Goal: Task Accomplishment & Management: Manage account settings

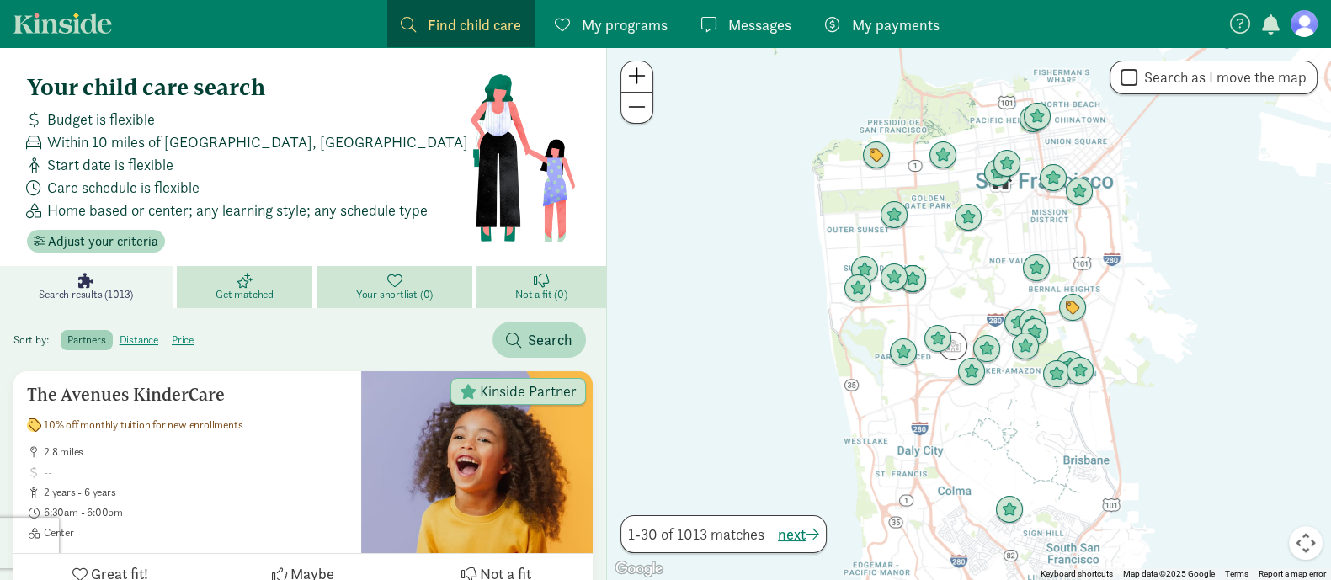
click at [896, 21] on span "My payments" at bounding box center [896, 24] width 88 height 23
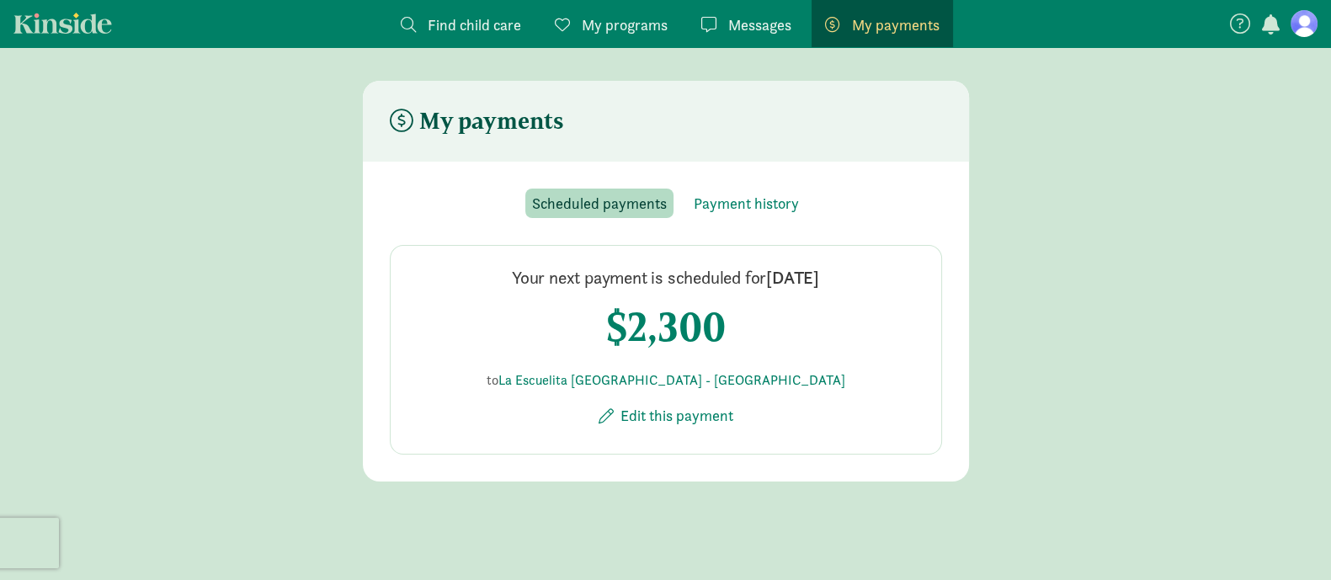
click at [1297, 35] on figure at bounding box center [1304, 23] width 27 height 27
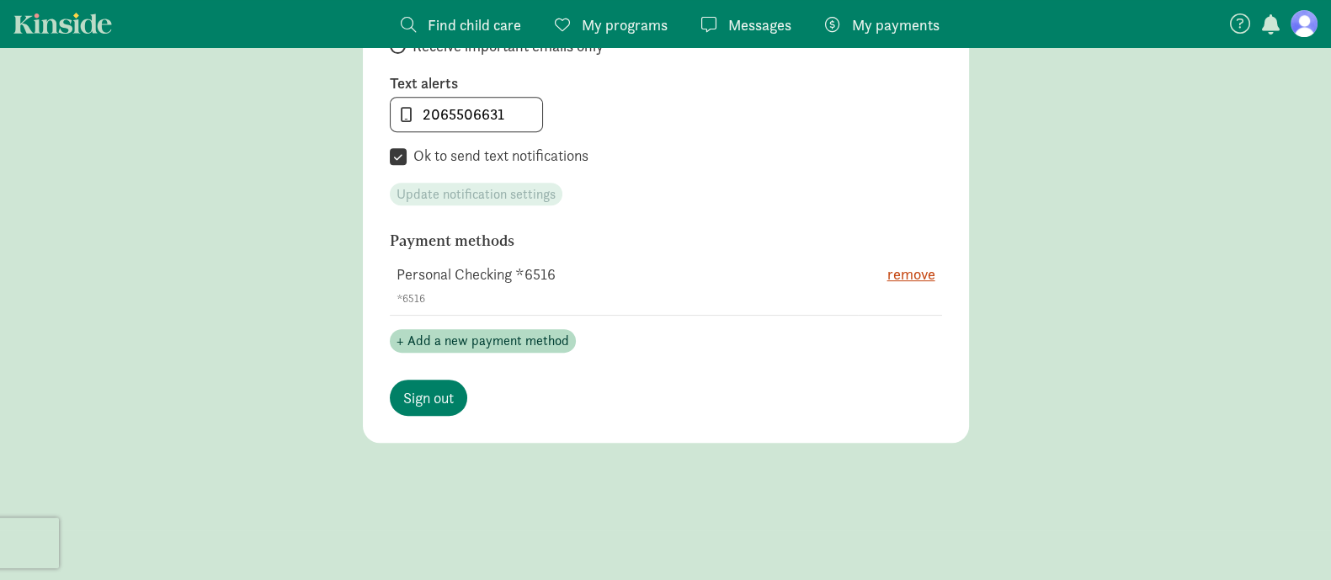
scroll to position [926, 0]
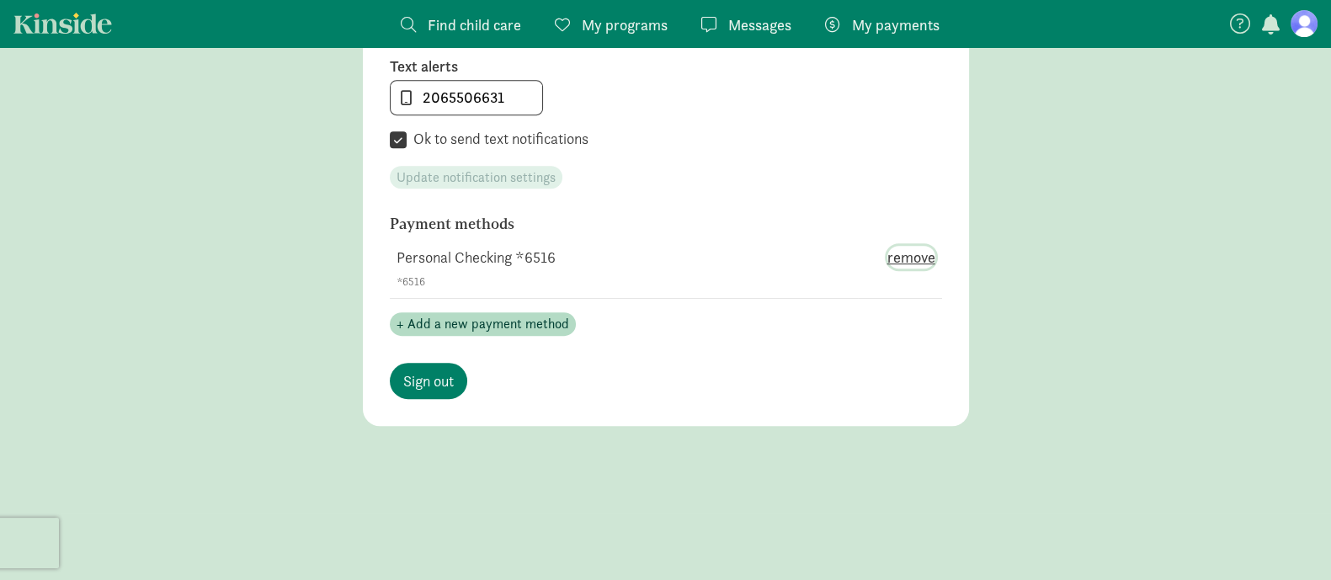
click at [905, 258] on span "remove" at bounding box center [911, 257] width 48 height 23
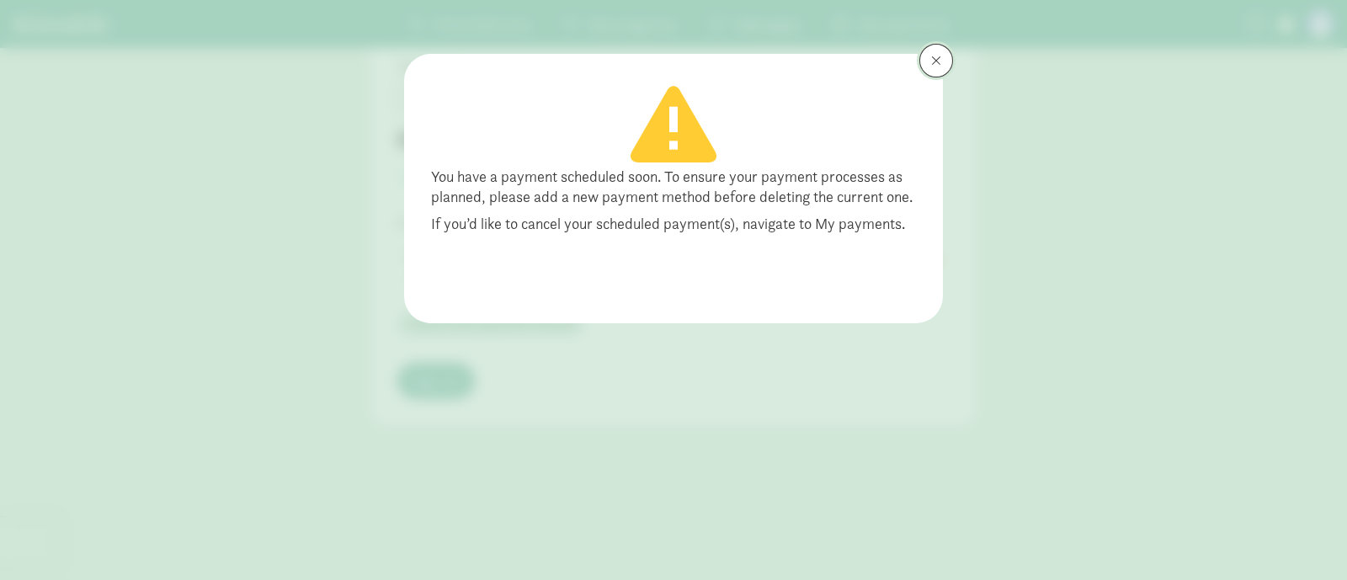
click at [929, 61] on button at bounding box center [936, 61] width 34 height 34
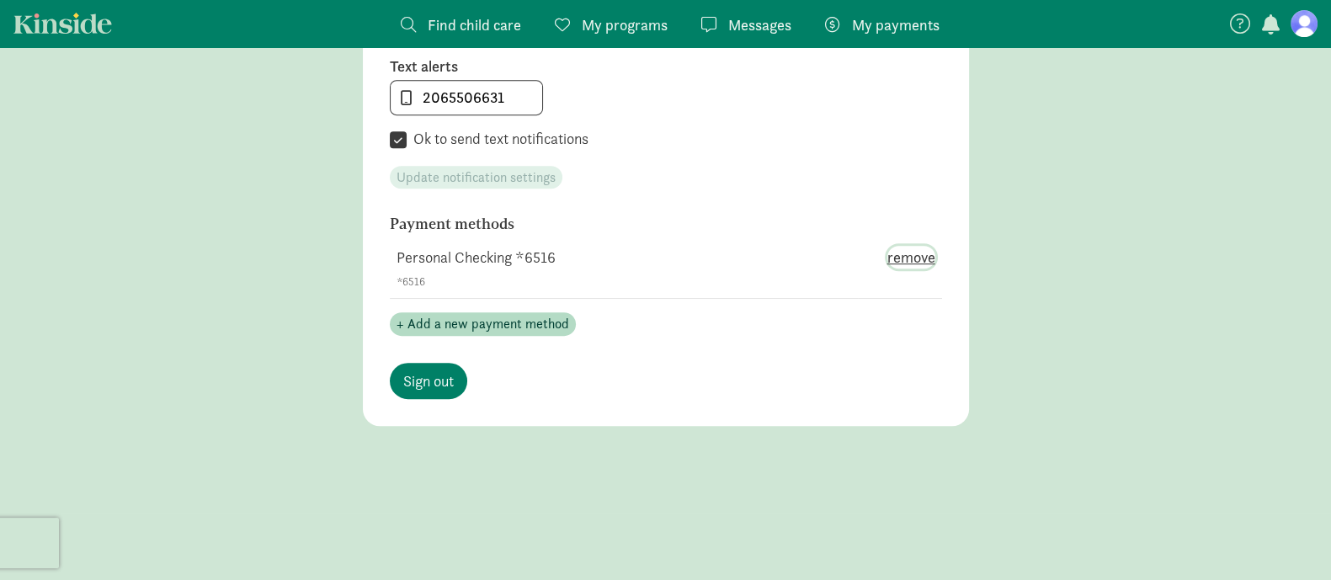
click at [894, 254] on span "remove" at bounding box center [911, 257] width 48 height 23
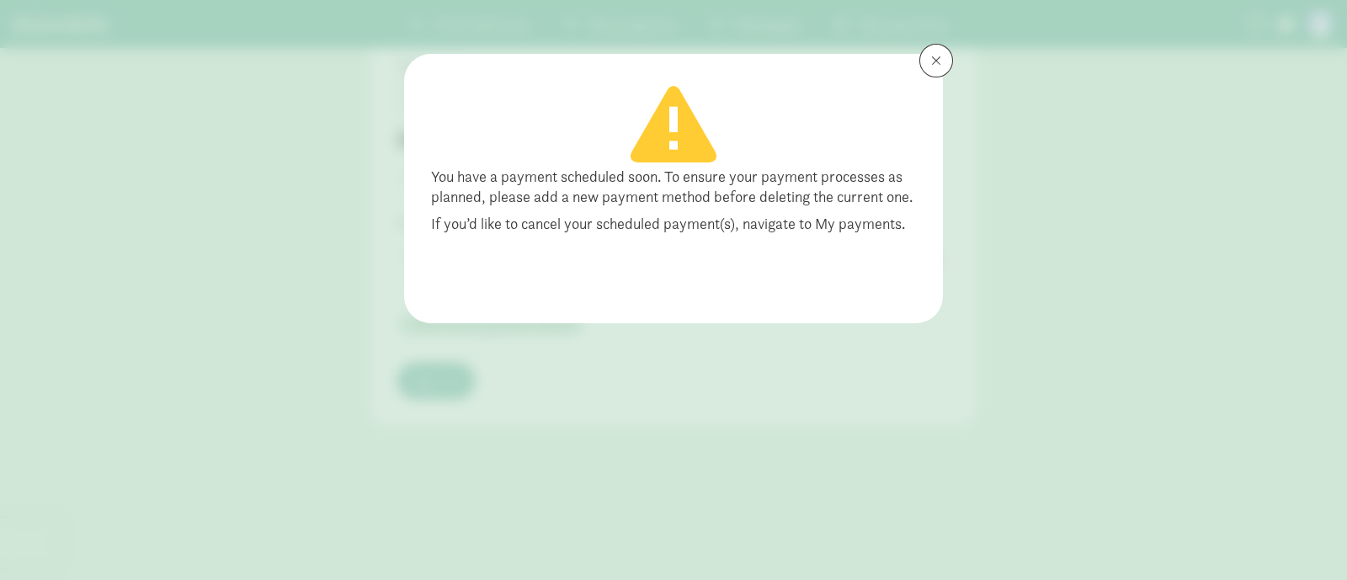
click at [849, 233] on div "You have a payment scheduled soon. To ensure your payment processes as planned,…" at bounding box center [673, 200] width 485 height 67
click at [935, 71] on button at bounding box center [936, 61] width 34 height 34
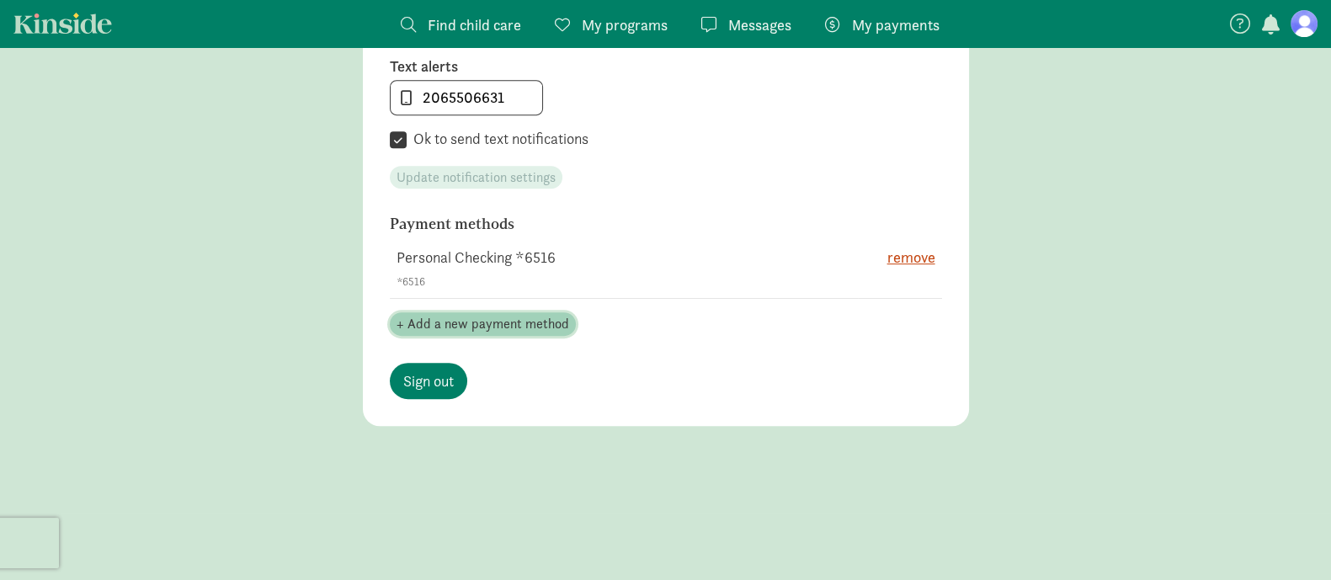
click at [493, 314] on span "+ Add a new payment method" at bounding box center [483, 324] width 173 height 20
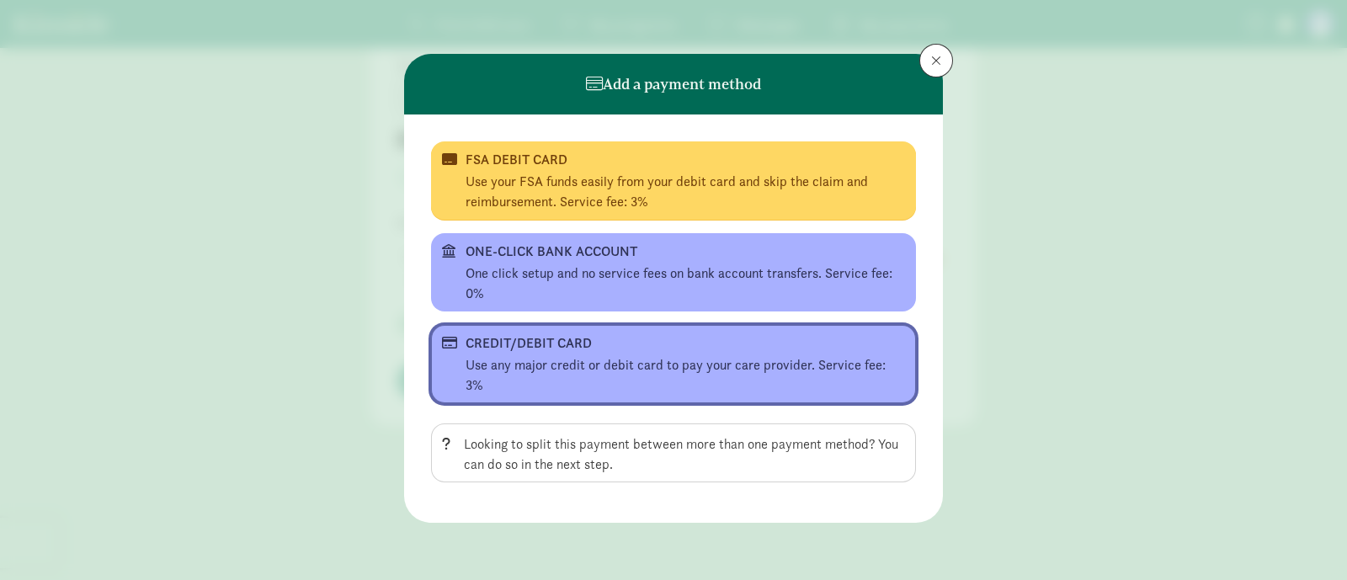
click at [780, 365] on div "Use any major credit or debit card to pay your care provider. Service fee: 3%" at bounding box center [685, 375] width 439 height 40
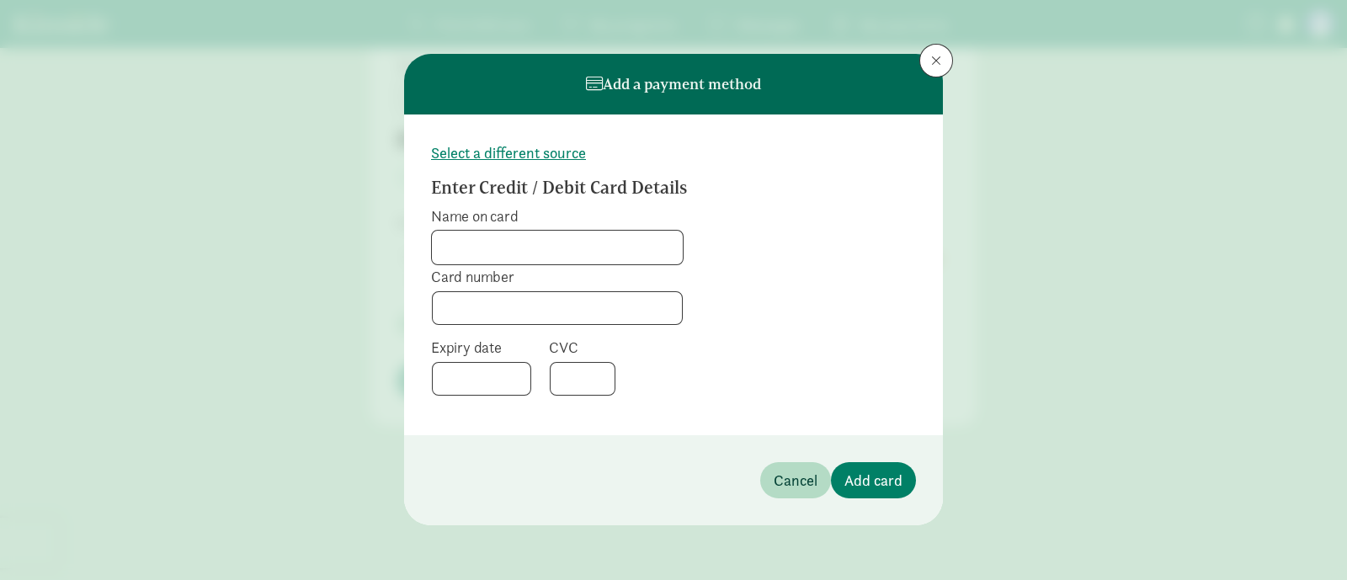
click at [602, 252] on input "Name on card" at bounding box center [557, 248] width 251 height 34
type input "[PERSON_NAME]"
click at [881, 472] on span "Add card" at bounding box center [873, 480] width 58 height 23
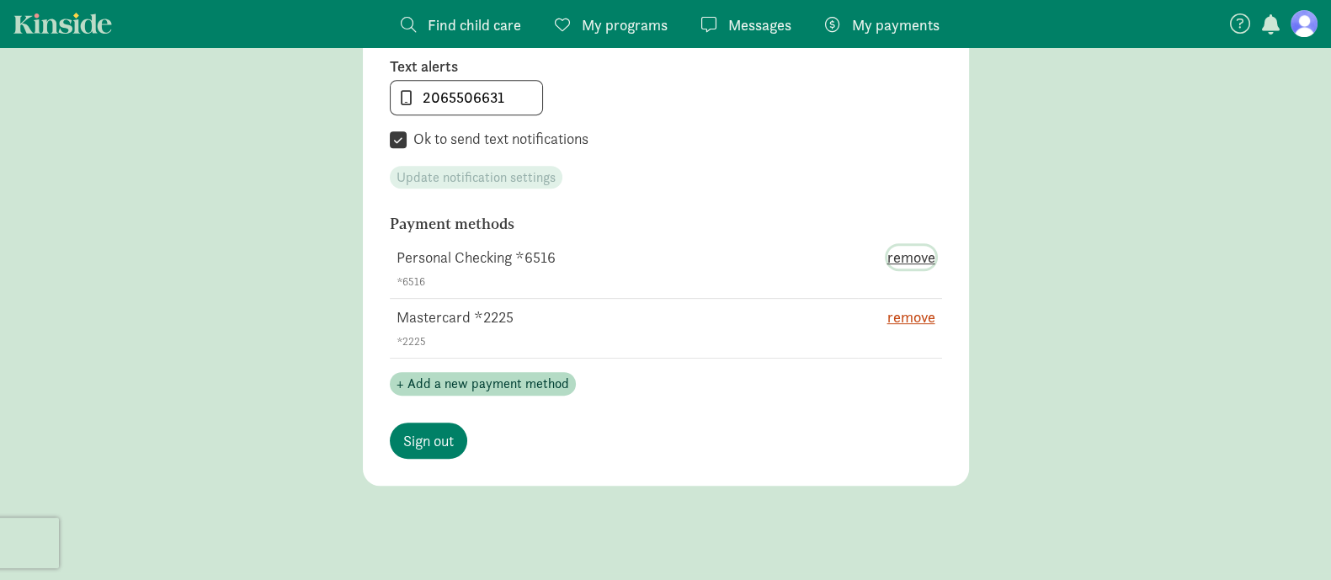
click at [902, 253] on span "remove" at bounding box center [911, 257] width 48 height 23
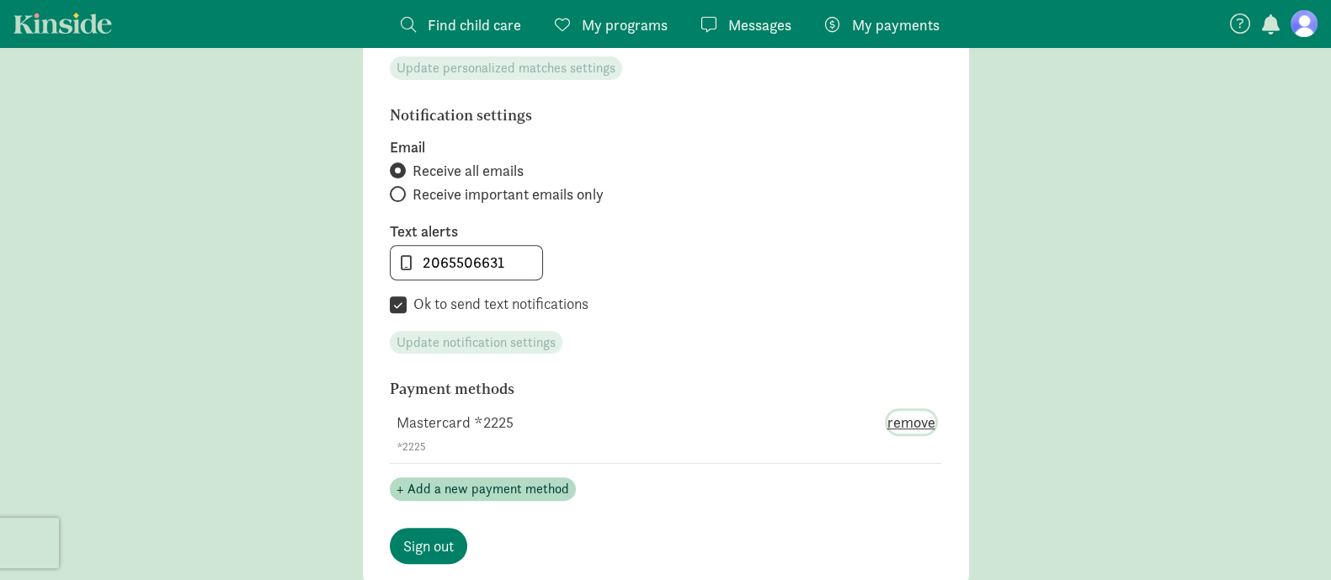
scroll to position [757, 0]
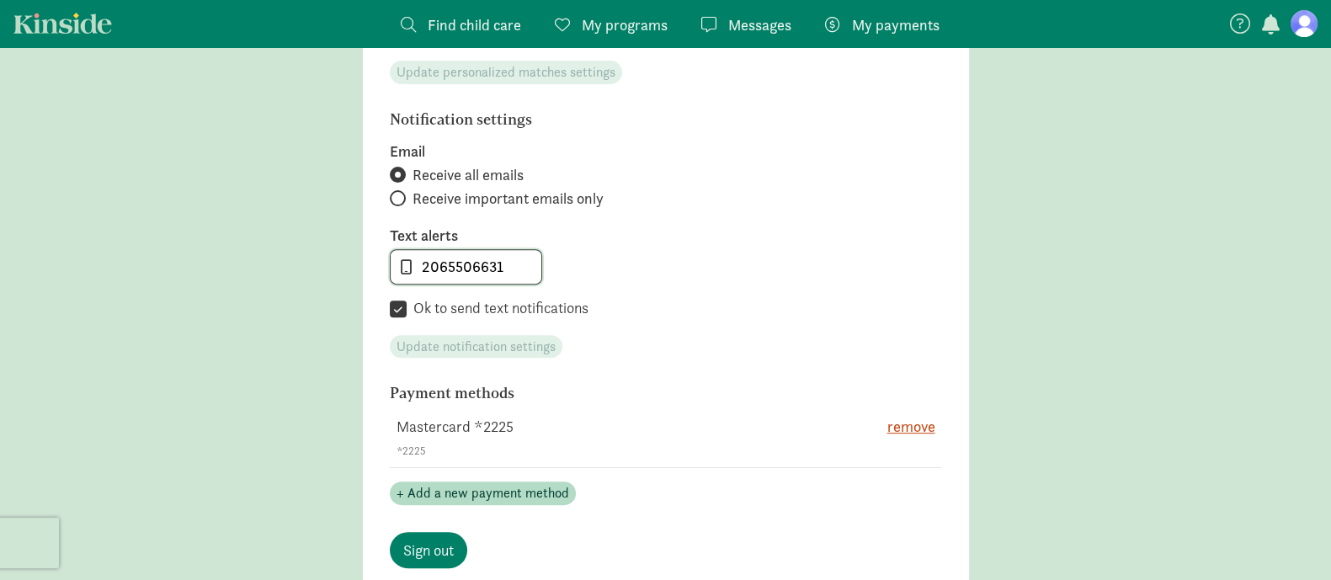
drag, startPoint x: 507, startPoint y: 268, endPoint x: 394, endPoint y: 271, distance: 112.9
click at [394, 271] on input "2065506631" at bounding box center [466, 267] width 151 height 34
click at [509, 271] on input "2065506631" at bounding box center [466, 267] width 151 height 34
drag, startPoint x: 509, startPoint y: 271, endPoint x: 455, endPoint y: 264, distance: 54.4
click at [455, 264] on input "2065506631" at bounding box center [466, 267] width 151 height 34
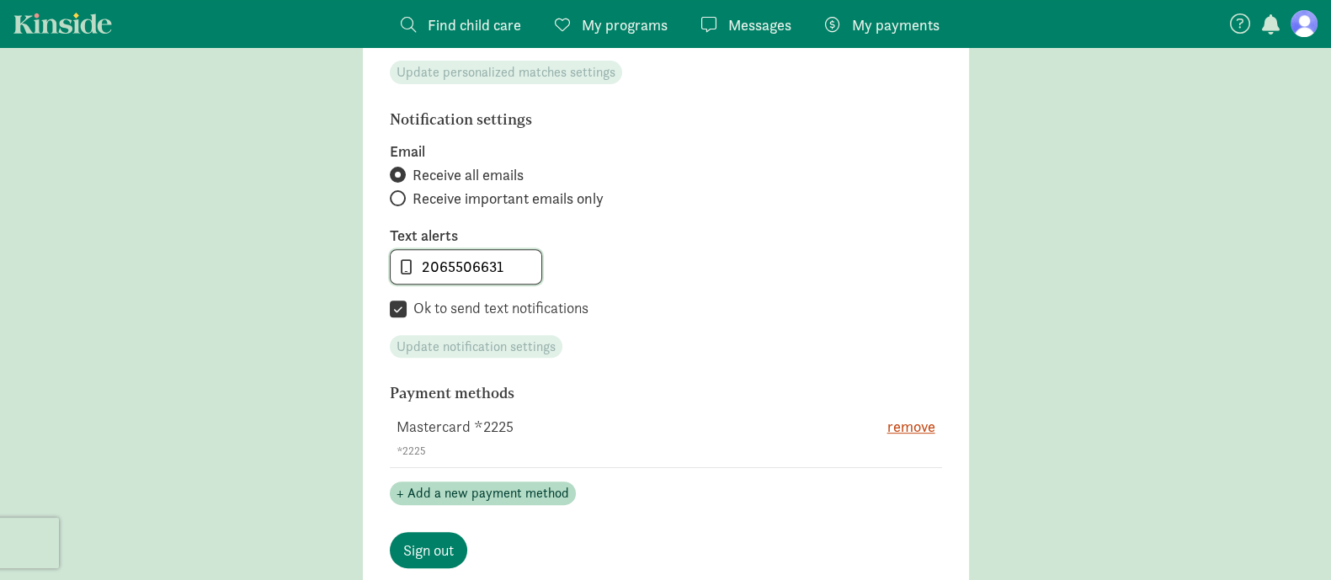
click at [455, 264] on input "2065506631" at bounding box center [466, 267] width 151 height 34
drag, startPoint x: 455, startPoint y: 264, endPoint x: 556, endPoint y: 267, distance: 100.2
click at [556, 267] on div "2065506631" at bounding box center [666, 266] width 552 height 35
click at [446, 262] on input "20654872037" at bounding box center [466, 267] width 151 height 34
click at [453, 269] on input "20654872037" at bounding box center [466, 267] width 151 height 34
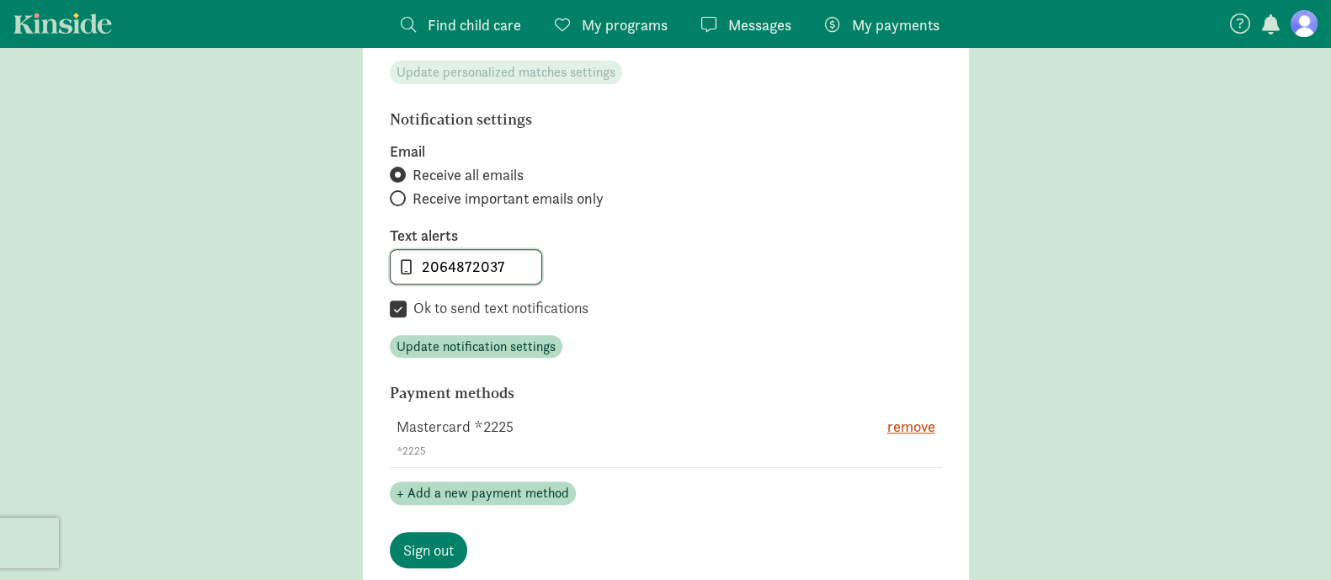
type input "2064872037"
click at [1020, 395] on main "Account settings Profile photo Upload photo Email [EMAIL_ADDRESS][PERSON_NAME][…" at bounding box center [665, 3] width 1331 height 1359
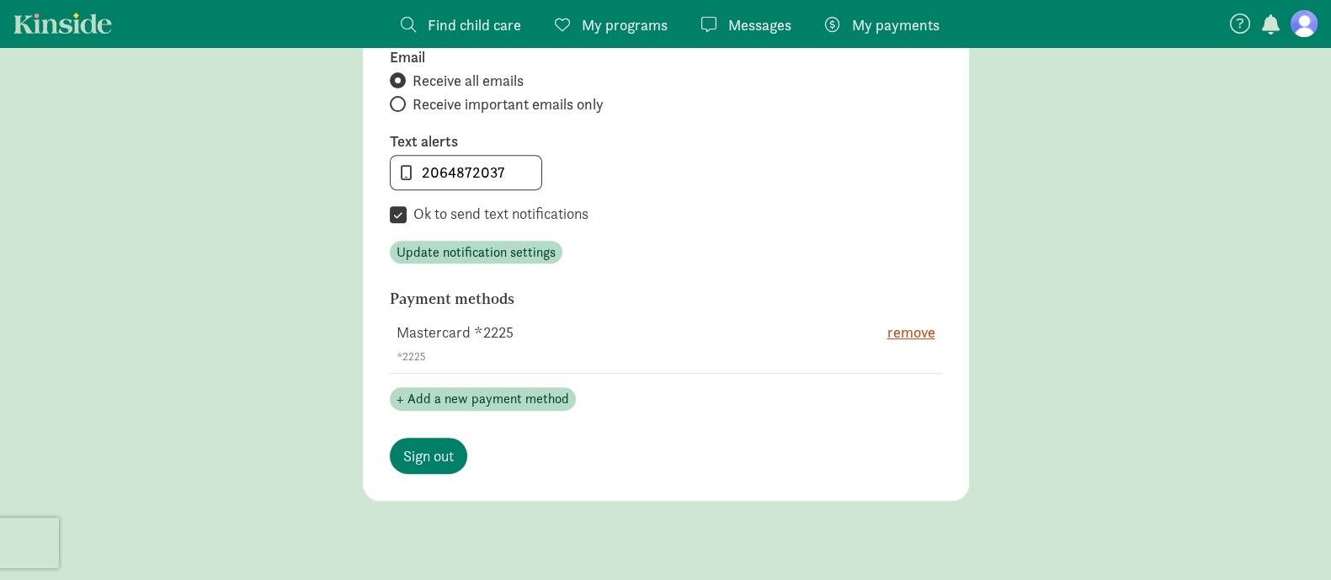
scroll to position [881, 0]
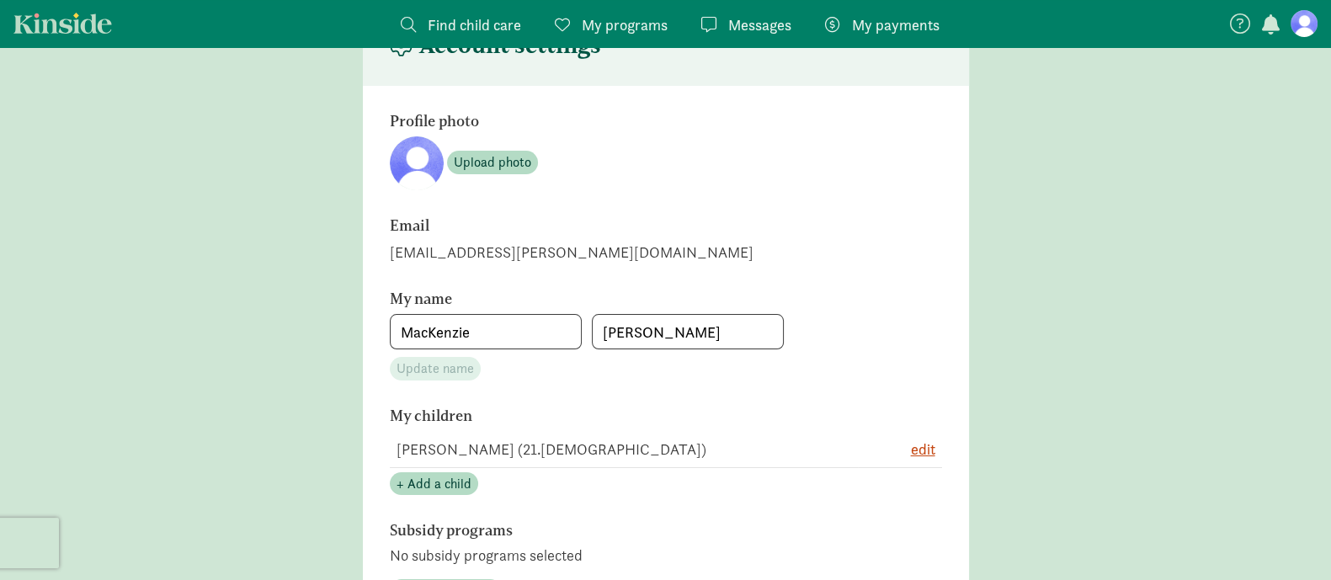
scroll to position [0, 0]
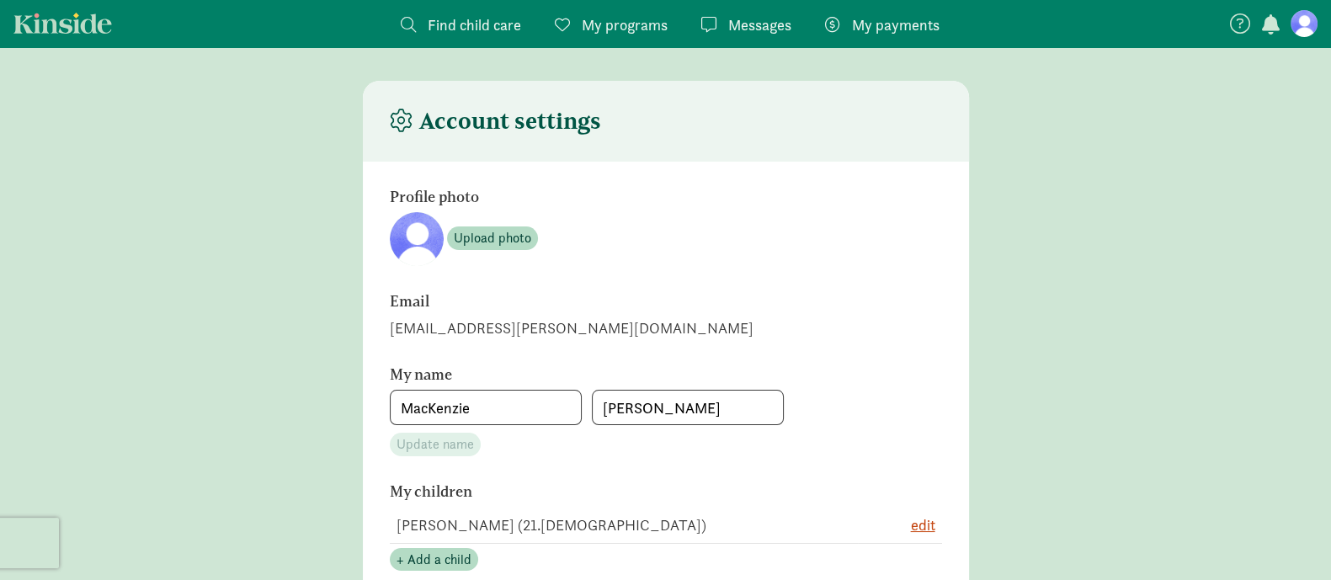
click at [874, 34] on span "My payments" at bounding box center [896, 24] width 88 height 23
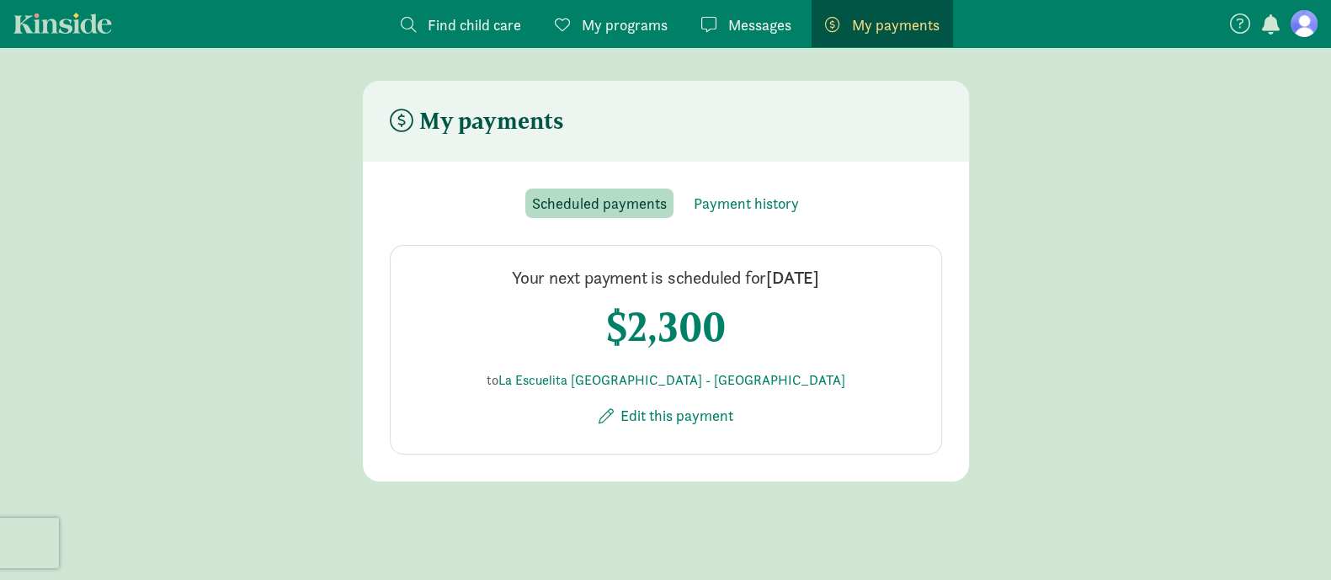
click at [1088, 198] on main "My payments Scheduled payments Payment history Your next payment is scheduled f…" at bounding box center [665, 281] width 1331 height 401
click at [1320, 30] on nav "Find child care Find My programs Programs Messages Messages My payments Pay" at bounding box center [665, 23] width 1331 height 47
click at [1302, 26] on figure at bounding box center [1304, 23] width 27 height 27
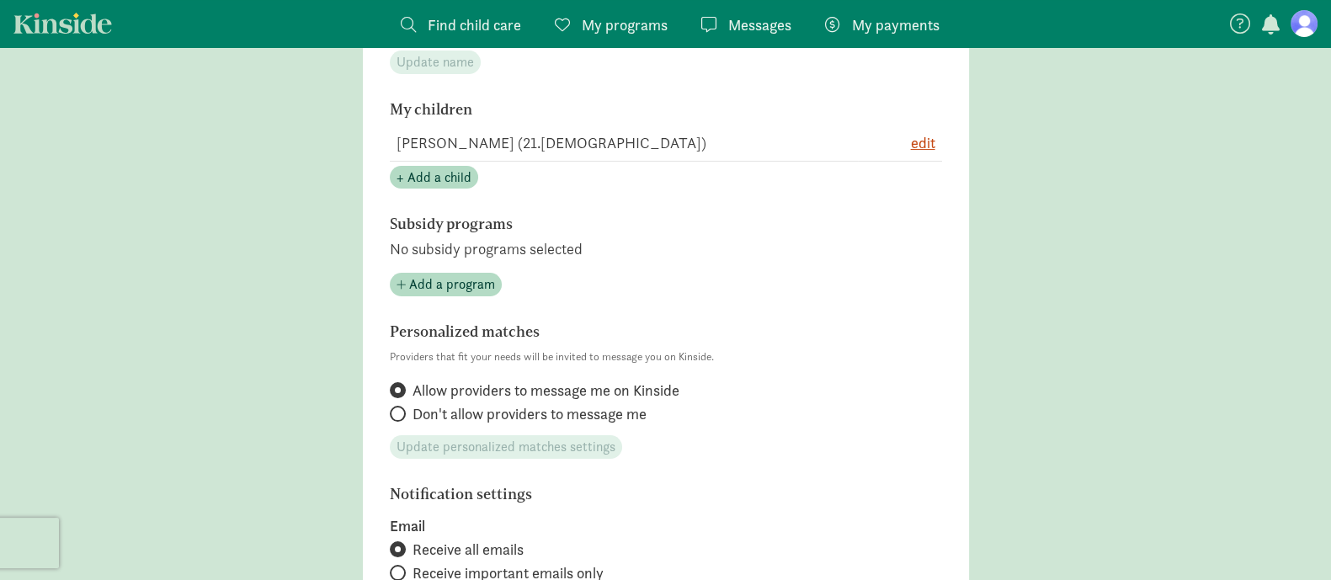
scroll to position [228, 0]
